Goal: Information Seeking & Learning: Learn about a topic

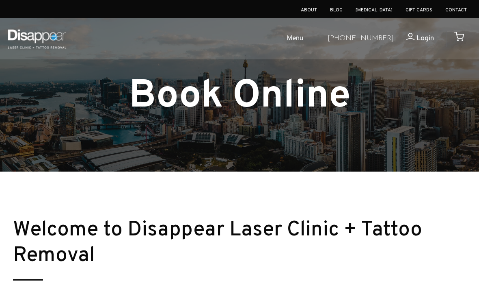
click at [54, 37] on img at bounding box center [37, 38] width 62 height 29
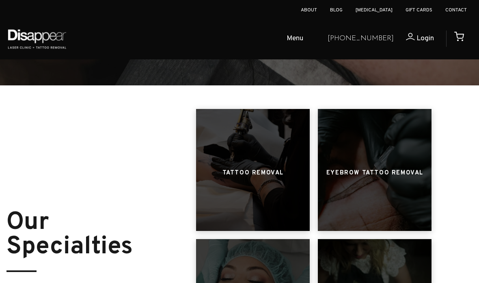
scroll to position [333, 0]
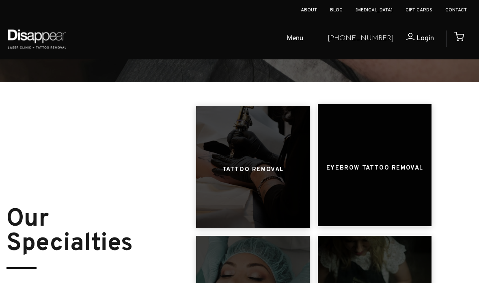
click at [413, 168] on h3 "Eyebrow Tattoo Removal" at bounding box center [374, 167] width 97 height 15
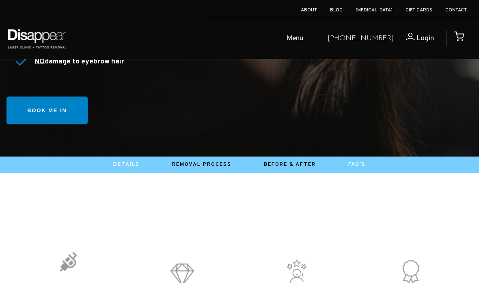
scroll to position [203, 0]
click at [366, 164] on link "FAQ's" at bounding box center [356, 164] width 17 height 6
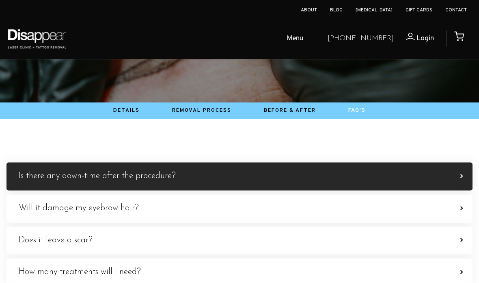
scroll to position [107, 0]
click at [459, 176] on label "Is there any down-time after the procedure? The eyebrows will be sensitive and …" at bounding box center [239, 176] width 466 height 28
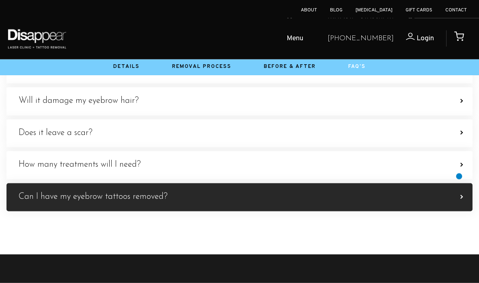
scroll to position [214, 0]
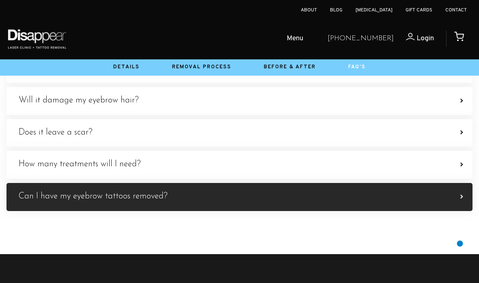
click at [460, 199] on span at bounding box center [461, 197] width 4 height 4
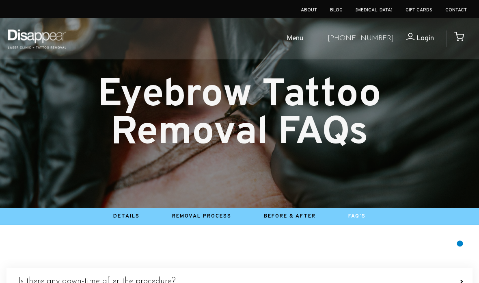
scroll to position [0, 0]
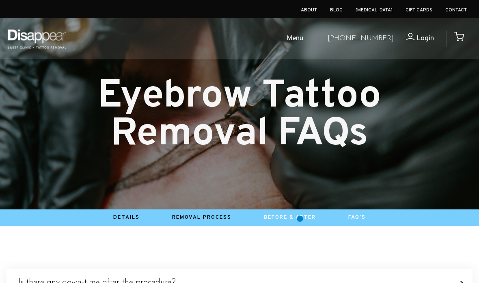
click at [300, 218] on link "Before & After" at bounding box center [290, 217] width 52 height 6
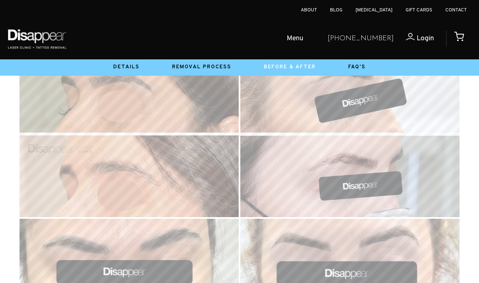
scroll to position [388, 0]
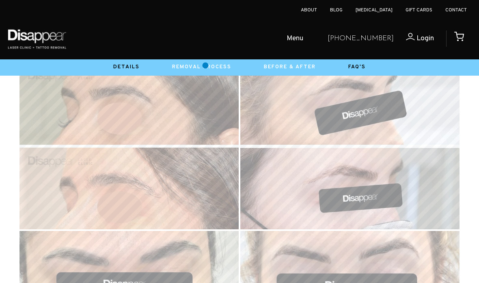
click at [205, 65] on link "Removal Process" at bounding box center [201, 67] width 59 height 6
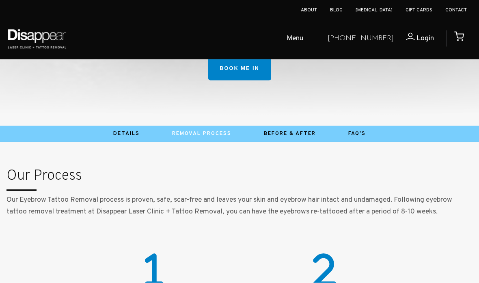
scroll to position [227, 0]
click at [133, 130] on link "Details" at bounding box center [126, 133] width 26 height 6
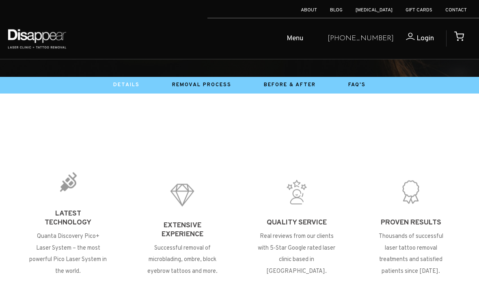
scroll to position [277, 0]
